Goal: Browse casually

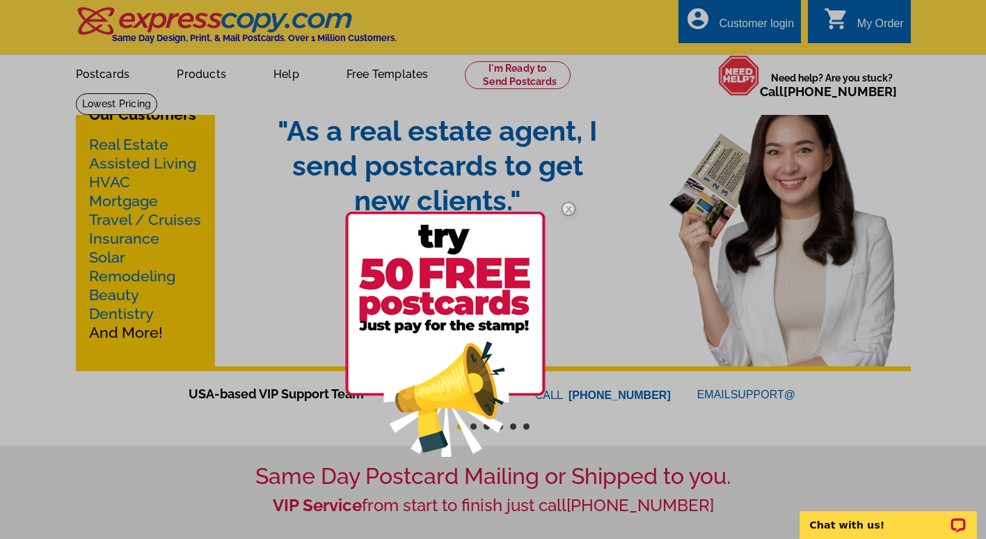
click at [565, 207] on img at bounding box center [569, 209] width 40 height 40
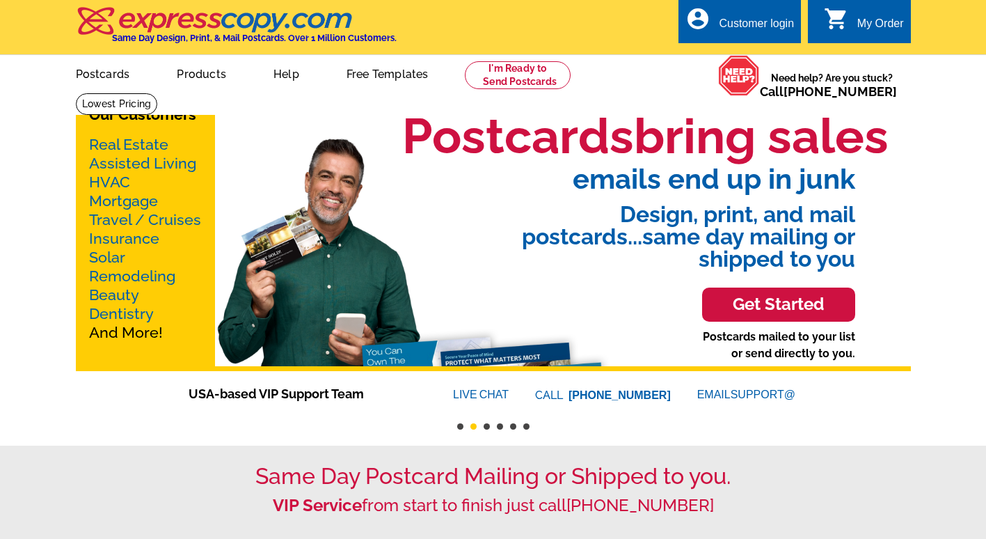
drag, startPoint x: 706, startPoint y: 523, endPoint x: 633, endPoint y: 524, distance: 72.4
